Goal: Task Accomplishment & Management: Manage account settings

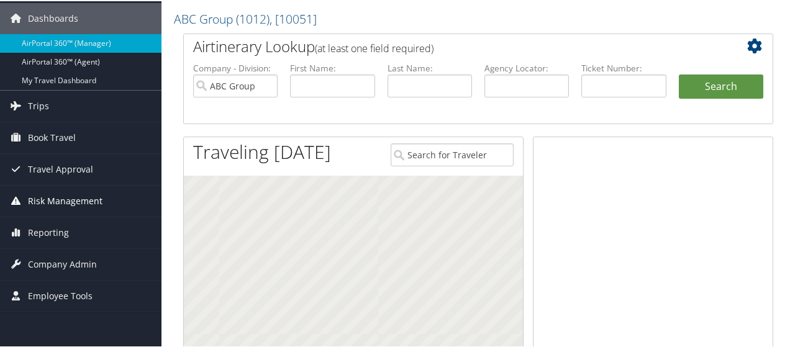
scroll to position [62, 0]
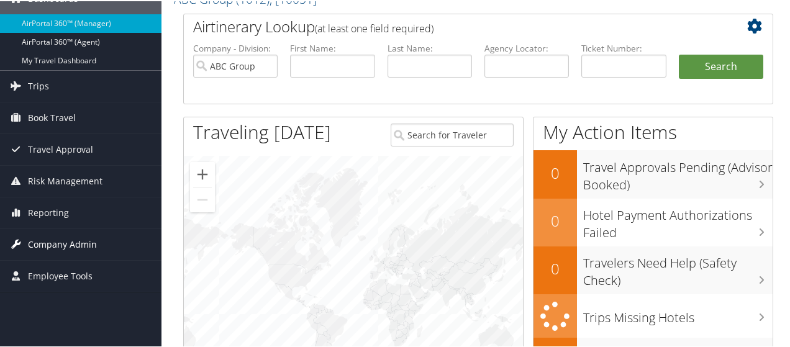
click at [42, 243] on span "Company Admin" at bounding box center [62, 243] width 69 height 31
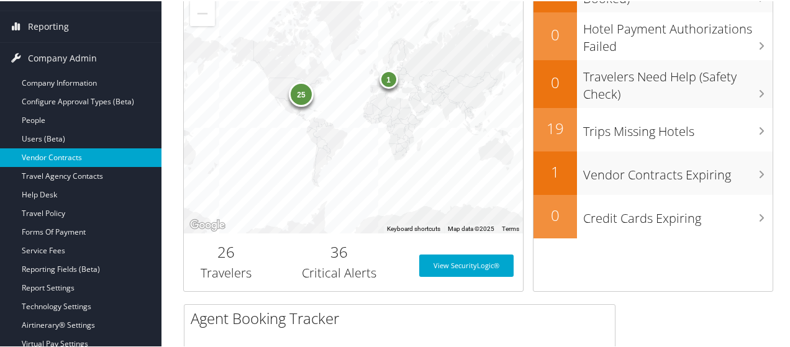
scroll to position [310, 0]
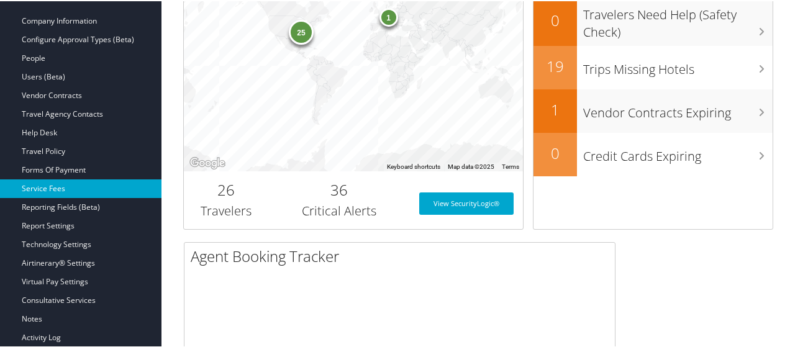
click at [50, 184] on link "Service Fees" at bounding box center [80, 187] width 161 height 19
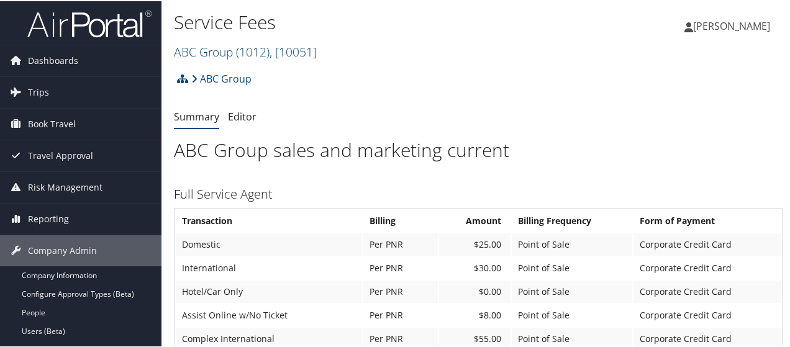
click at [311, 49] on span ", [ 10051 ]" at bounding box center [292, 50] width 47 height 17
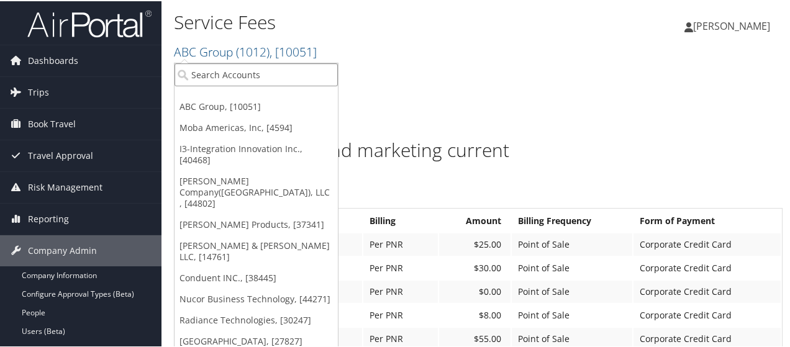
paste input "301776"
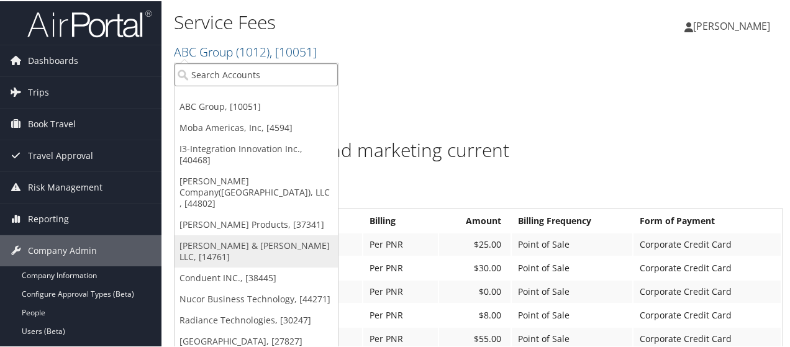
type input "301776"
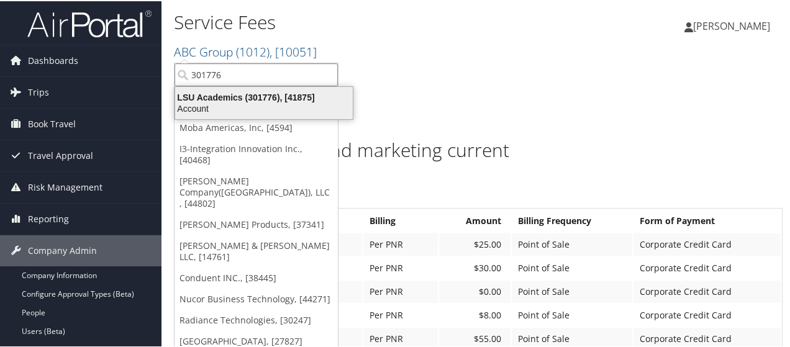
click at [282, 111] on div "Account" at bounding box center [264, 107] width 192 height 11
